Goal: Transaction & Acquisition: Purchase product/service

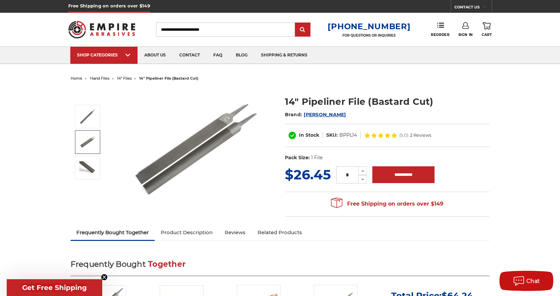
click at [84, 138] on img at bounding box center [87, 142] width 17 height 13
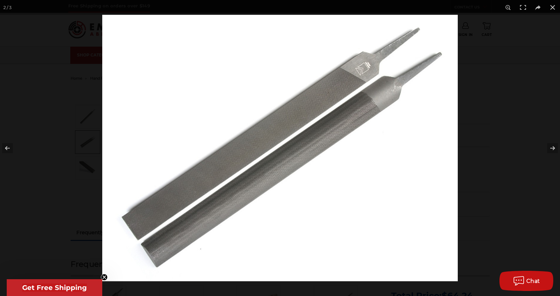
click at [253, 151] on img at bounding box center [280, 148] width 356 height 267
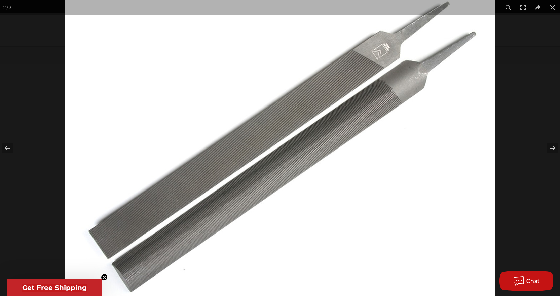
click at [253, 151] on img at bounding box center [280, 147] width 431 height 323
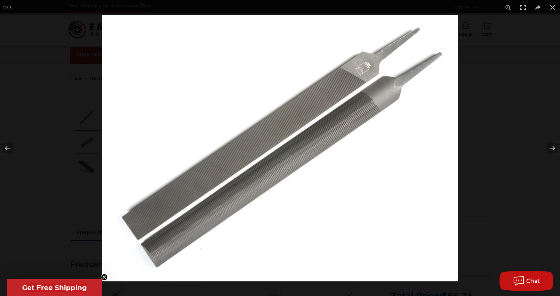
click at [253, 151] on img at bounding box center [280, 148] width 356 height 267
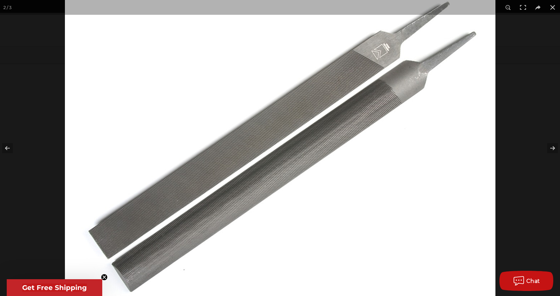
click at [253, 151] on img at bounding box center [280, 147] width 431 height 323
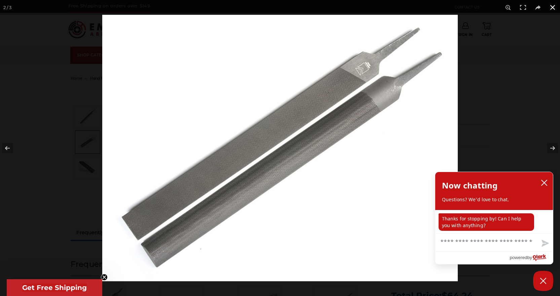
click at [551, 7] on button at bounding box center [552, 7] width 15 height 15
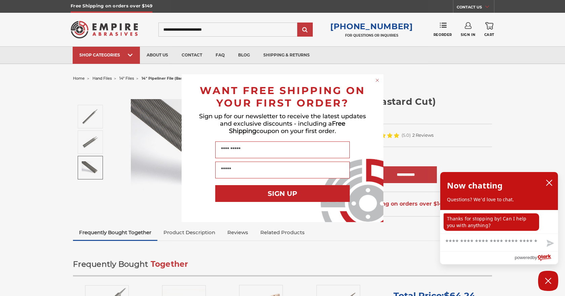
click at [379, 81] on icon "Close dialog" at bounding box center [377, 80] width 7 height 7
